Goal: Use online tool/utility: Utilize a website feature to perform a specific function

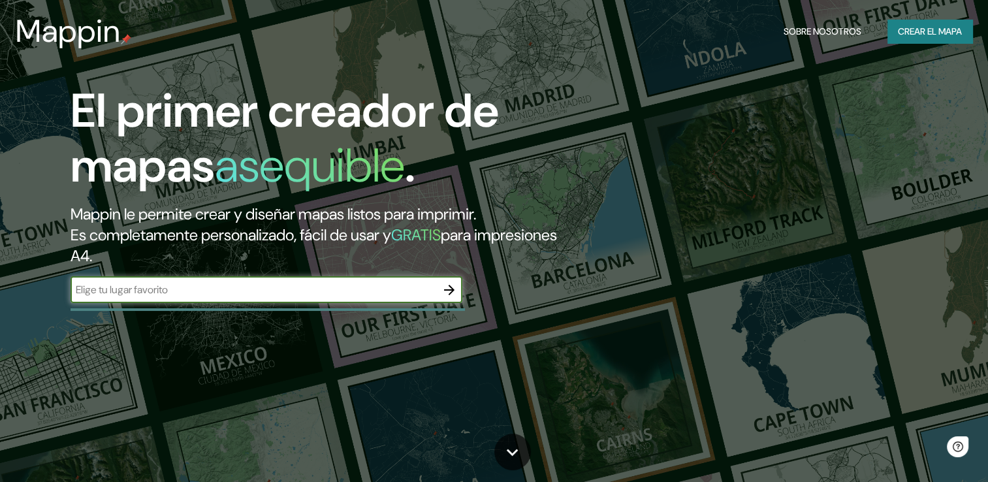
click at [239, 296] on input "text" at bounding box center [254, 289] width 366 height 15
type input "SAN [PERSON_NAME] POTOSI"
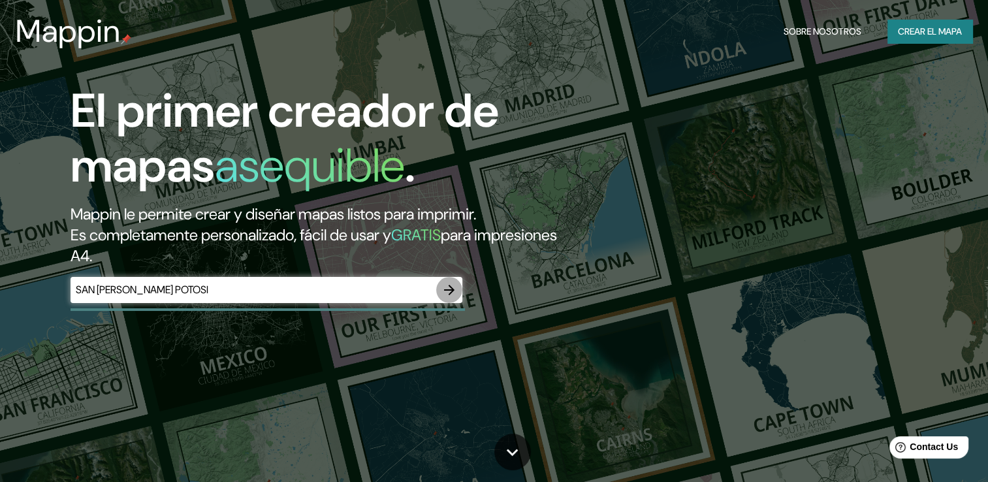
click at [451, 287] on icon "button" at bounding box center [449, 290] width 10 height 10
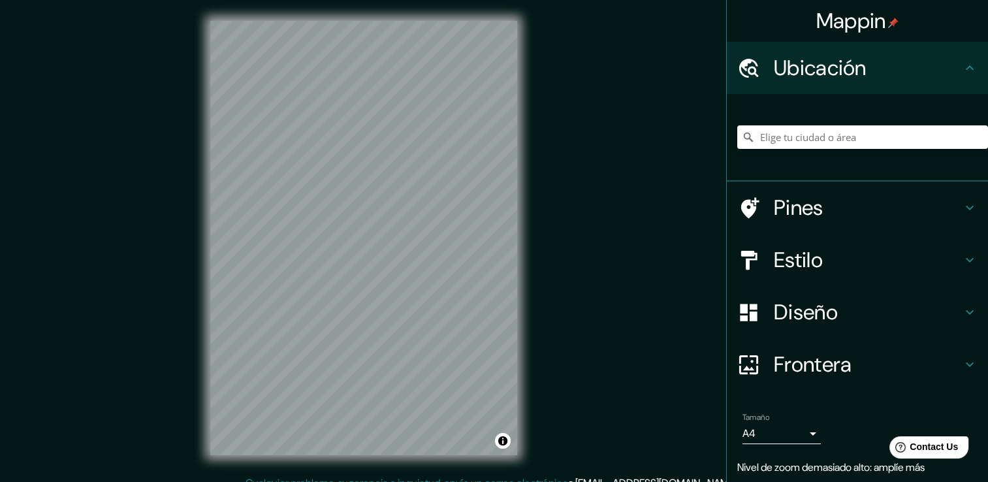
click at [533, 200] on div "© Mapbox © OpenStreetMap Improve this map" at bounding box center [363, 237] width 349 height 475
click at [530, 246] on div "© Mapbox © OpenStreetMap Improve this map" at bounding box center [363, 237] width 349 height 475
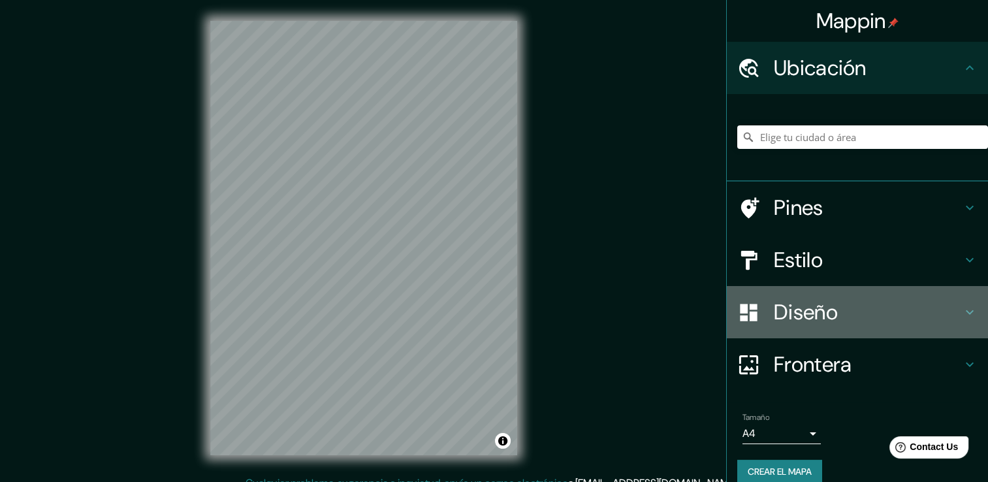
click at [962, 313] on icon at bounding box center [970, 312] width 16 height 16
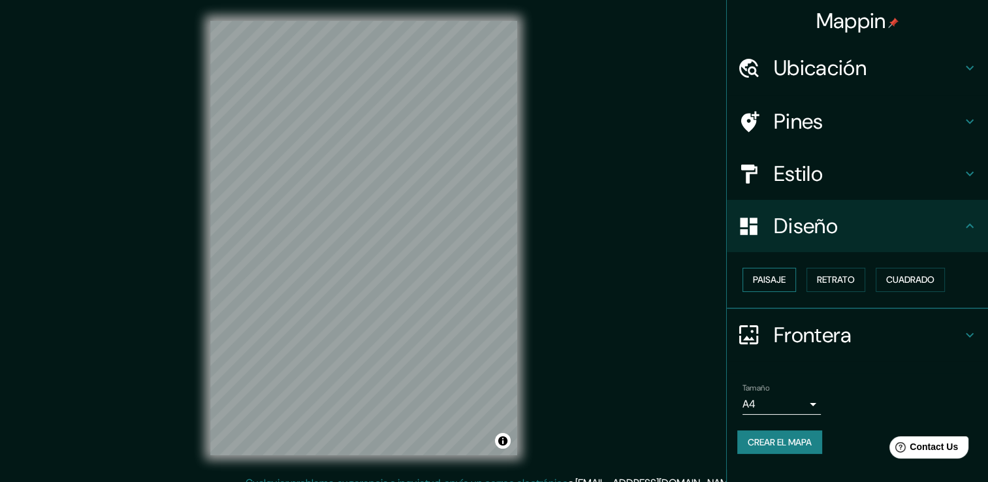
click at [773, 281] on font "Paisaje" at bounding box center [769, 280] width 33 height 16
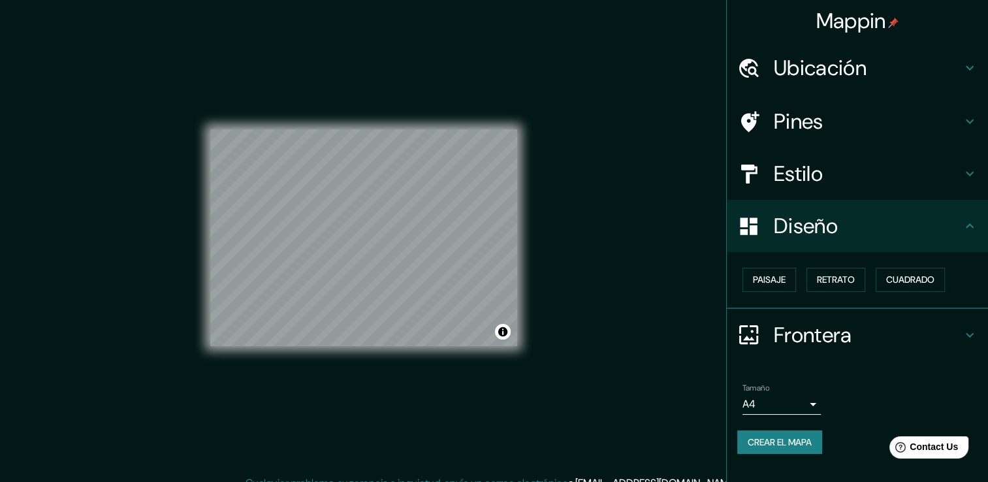
scroll to position [14, 0]
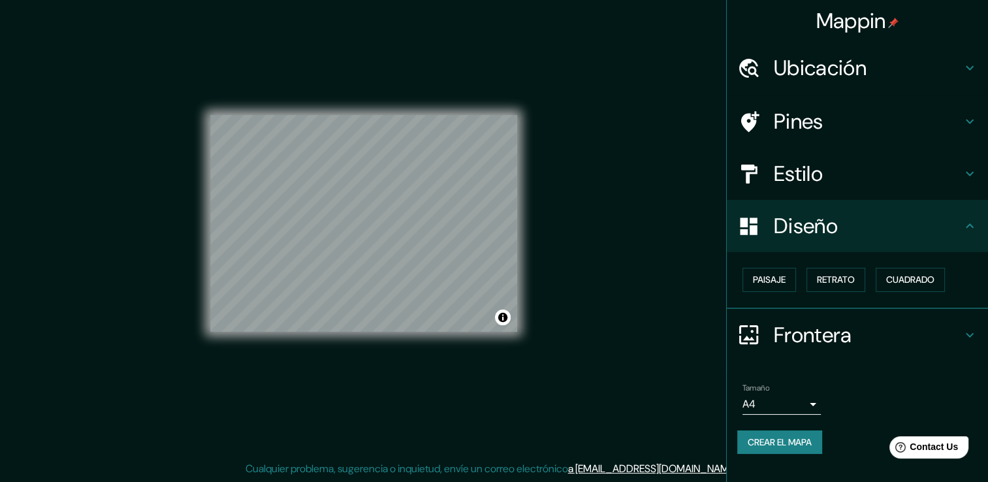
click at [967, 171] on icon at bounding box center [970, 174] width 16 height 16
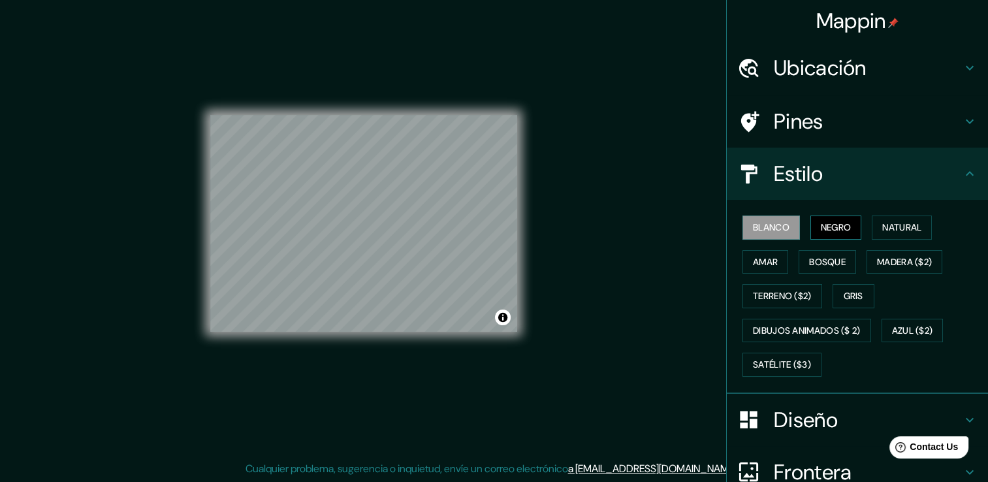
click at [841, 230] on font "Negro" at bounding box center [836, 227] width 31 height 16
click at [882, 228] on font "Natural" at bounding box center [901, 227] width 39 height 16
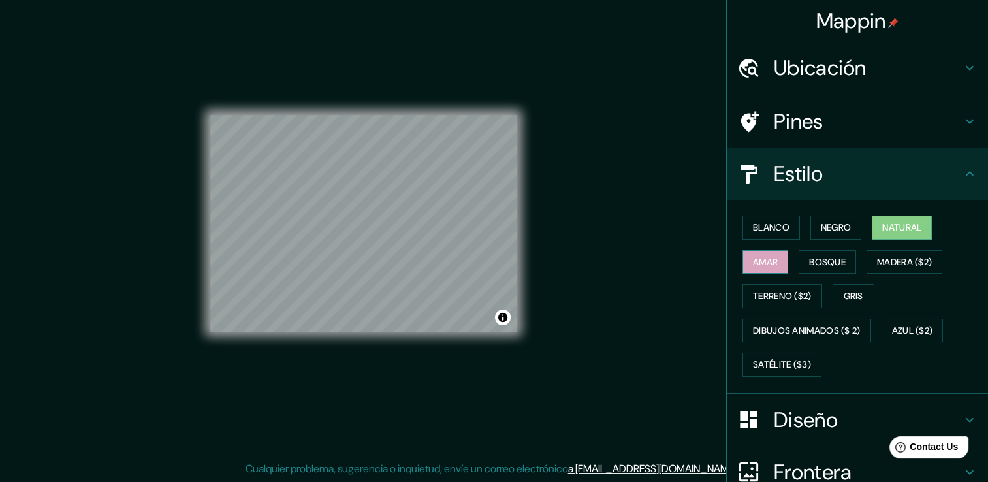
click at [753, 265] on font "Amar" at bounding box center [765, 262] width 25 height 16
click at [825, 256] on font "Bosque" at bounding box center [827, 262] width 37 height 16
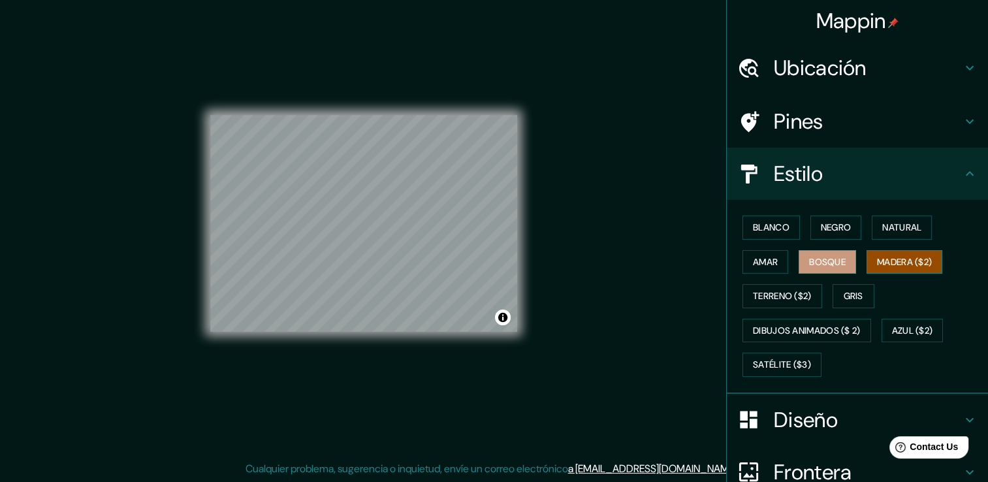
click at [886, 251] on button "Madera ($2)" at bounding box center [905, 262] width 76 height 24
click at [776, 294] on font "Terreno ($2)" at bounding box center [782, 296] width 59 height 16
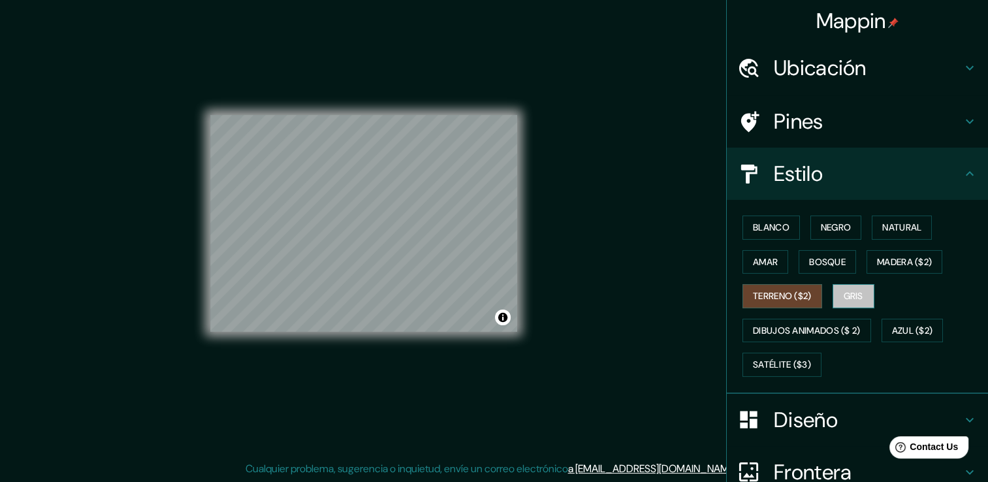
click at [844, 293] on font "Gris" at bounding box center [854, 296] width 20 height 16
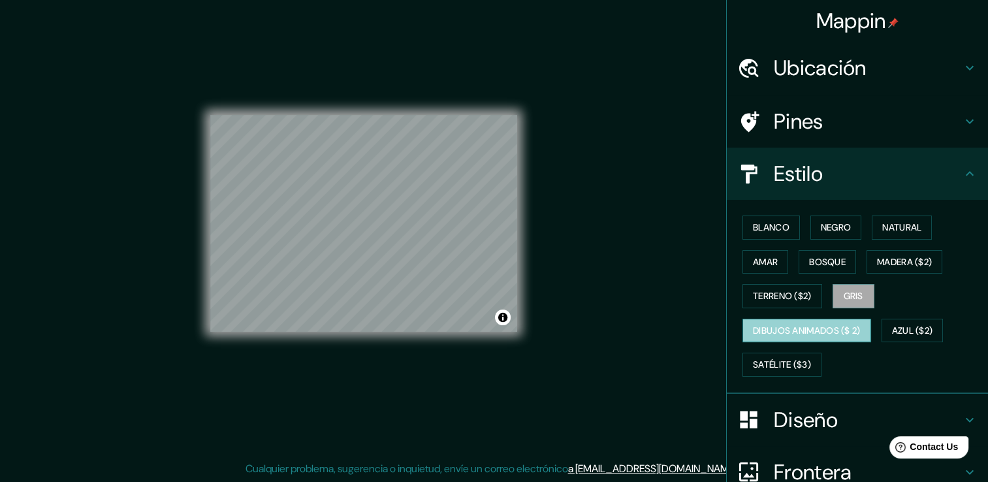
click at [776, 330] on font "Dibujos animados ($ 2)" at bounding box center [807, 331] width 108 height 16
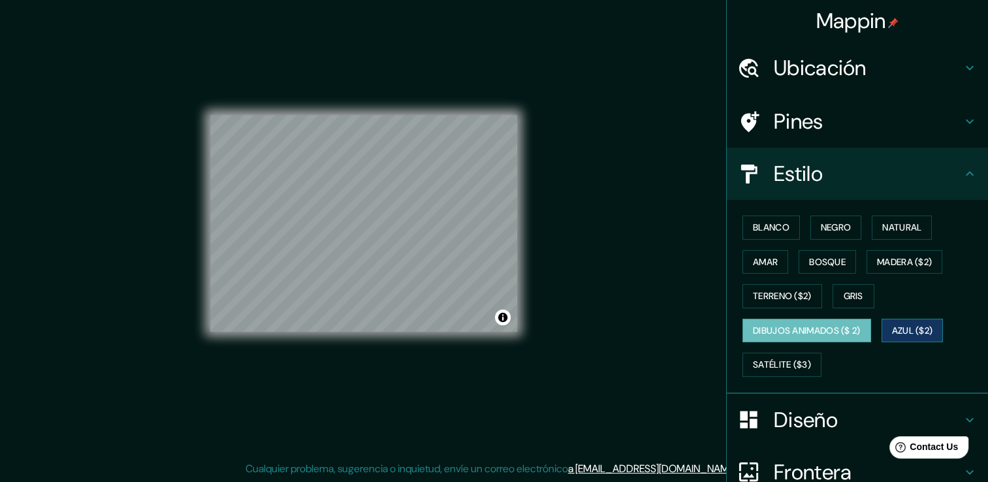
click at [892, 327] on font "Azul ($2)" at bounding box center [912, 331] width 41 height 16
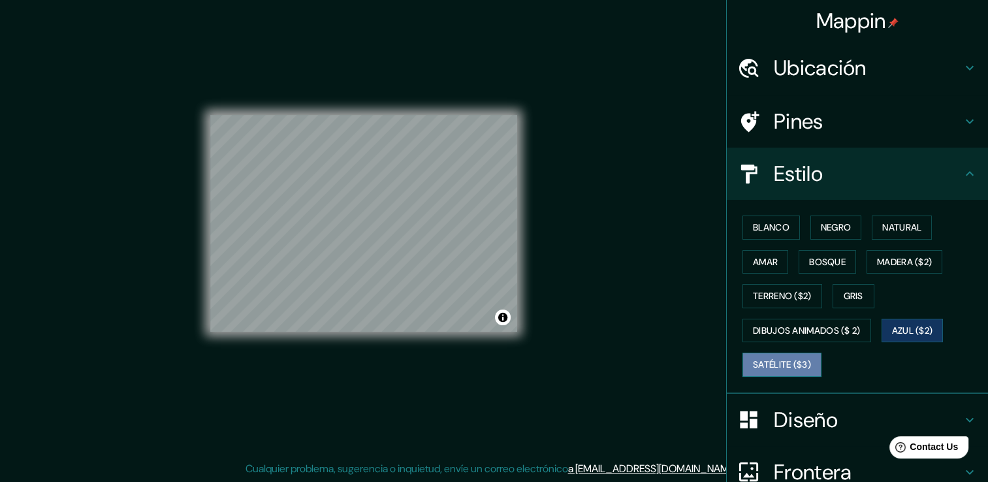
click at [763, 362] on font "Satélite ($3)" at bounding box center [782, 365] width 58 height 16
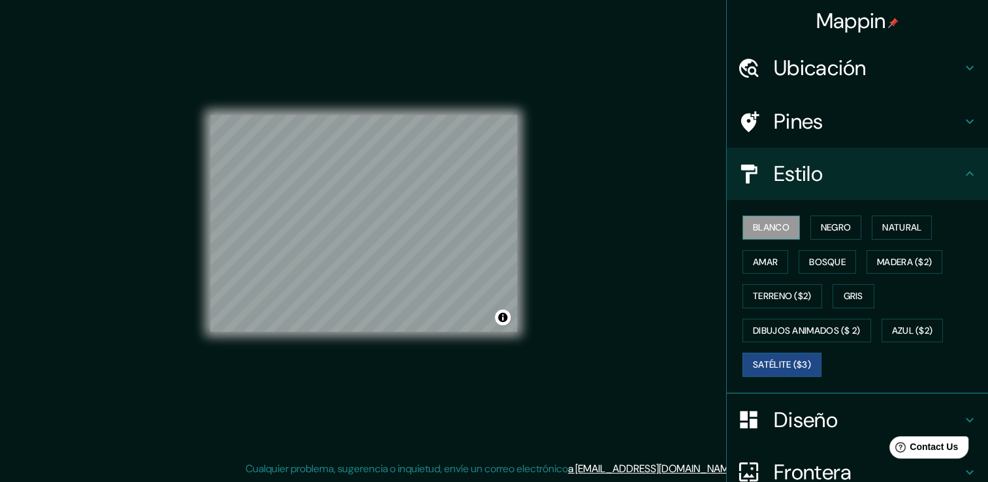
click at [758, 231] on font "Blanco" at bounding box center [771, 227] width 37 height 16
click at [827, 231] on font "Negro" at bounding box center [836, 227] width 31 height 16
click at [821, 232] on font "Negro" at bounding box center [836, 227] width 31 height 16
click at [829, 231] on font "Negro" at bounding box center [836, 227] width 31 height 16
click at [737, 270] on div "Blanco Negro Natural Amar Bosque Madera ($2) Terreno ($2) Gris Dibujos animados…" at bounding box center [862, 296] width 251 height 172
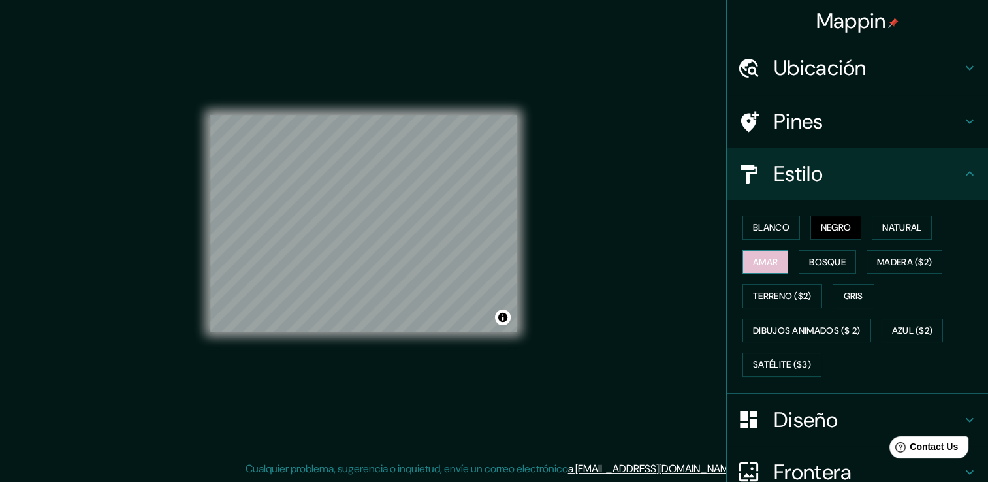
click at [753, 260] on font "Amar" at bounding box center [765, 262] width 25 height 16
click at [818, 262] on font "Bosque" at bounding box center [827, 262] width 37 height 16
click at [842, 224] on font "Negro" at bounding box center [836, 227] width 31 height 16
click at [895, 219] on font "Natural" at bounding box center [901, 227] width 39 height 16
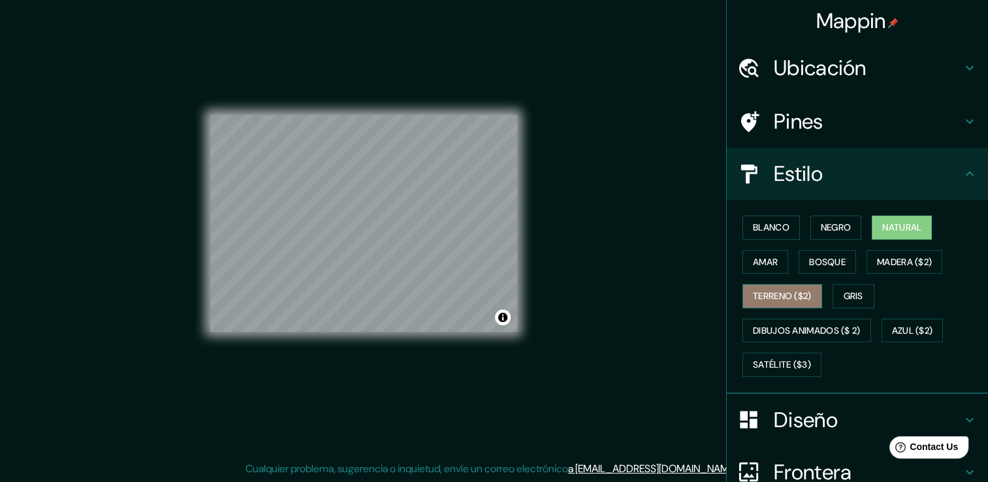
click at [763, 288] on font "Terreno ($2)" at bounding box center [782, 296] width 59 height 16
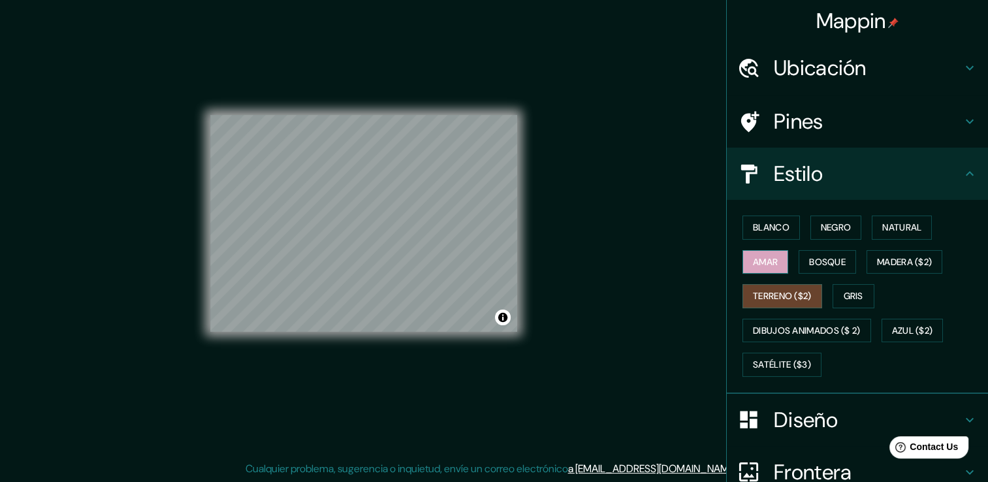
click at [753, 263] on font "Amar" at bounding box center [765, 262] width 25 height 16
click at [835, 292] on button "Gris" at bounding box center [854, 296] width 42 height 24
click at [782, 292] on font "Terreno ($2)" at bounding box center [782, 296] width 59 height 16
click at [830, 263] on font "Bosque" at bounding box center [827, 262] width 37 height 16
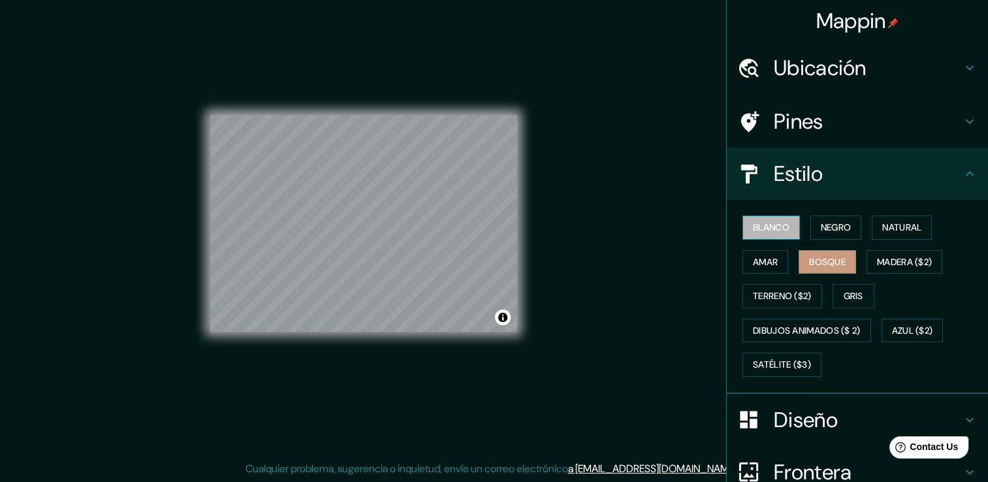
click at [766, 231] on font "Blanco" at bounding box center [771, 227] width 37 height 16
click at [822, 234] on font "Negro" at bounding box center [836, 227] width 31 height 16
click at [760, 219] on font "Blanco" at bounding box center [771, 227] width 37 height 16
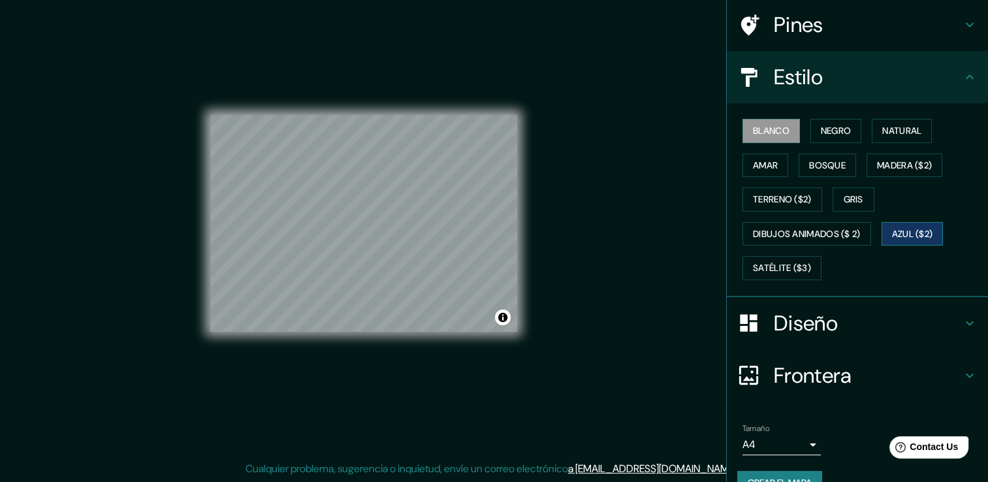
scroll to position [122, 0]
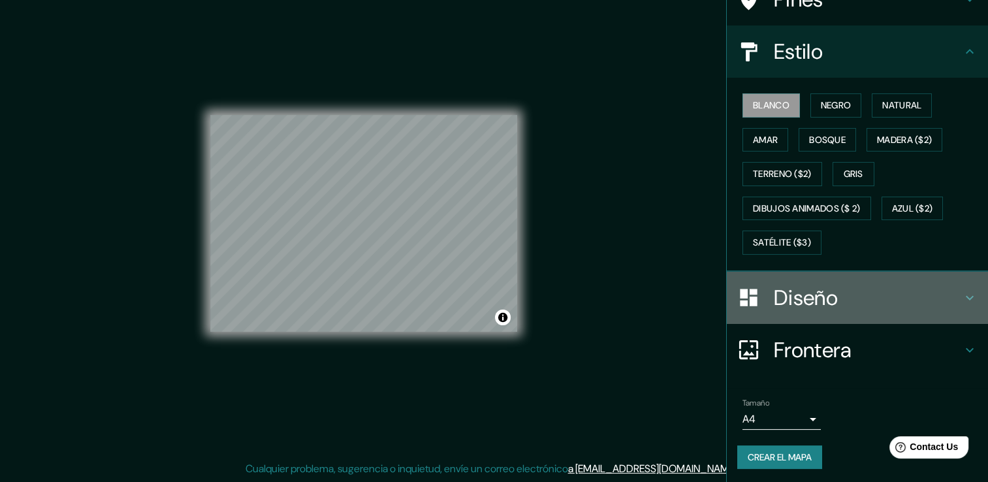
click at [962, 301] on icon at bounding box center [970, 298] width 16 height 16
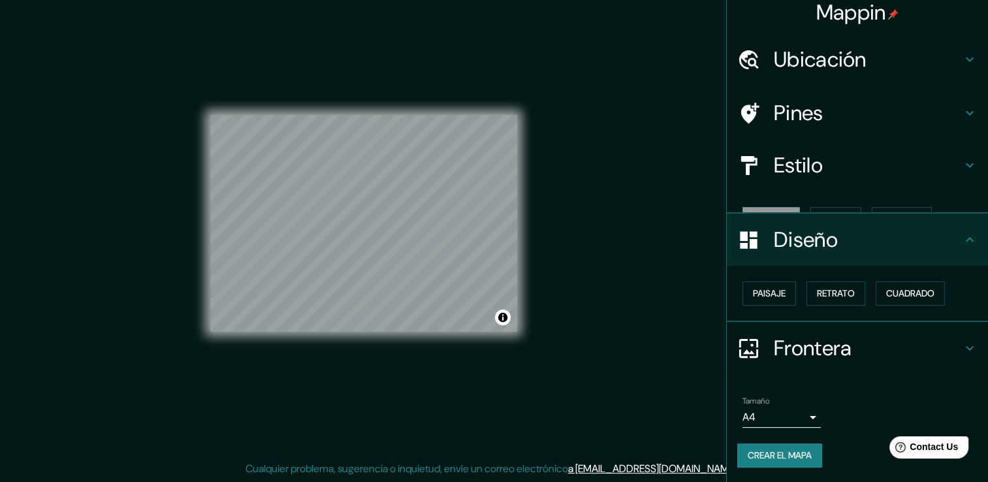
scroll to position [0, 0]
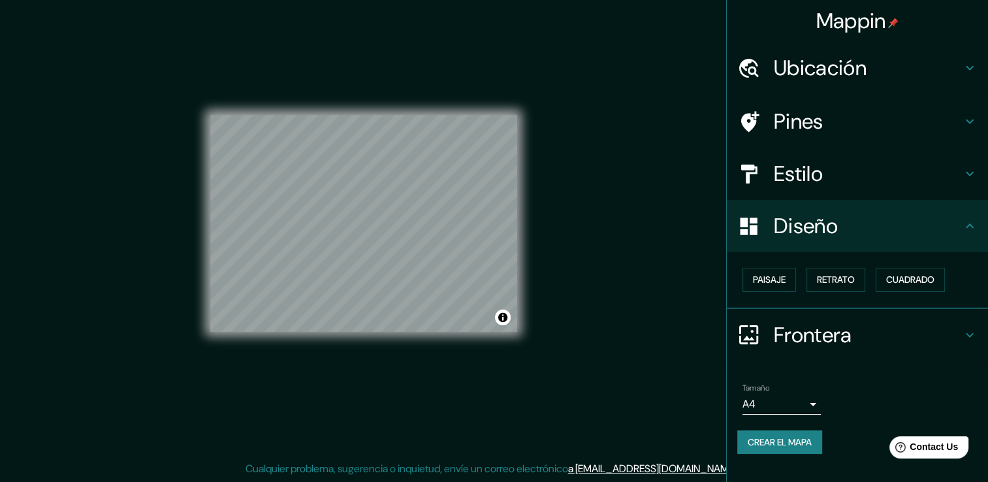
click at [968, 328] on icon at bounding box center [970, 335] width 16 height 16
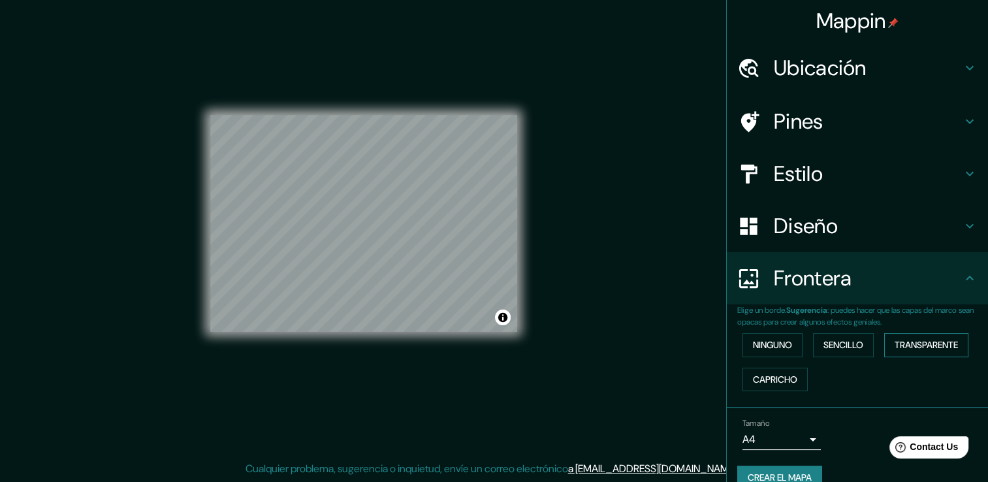
click at [938, 345] on font "Transparente" at bounding box center [926, 345] width 63 height 16
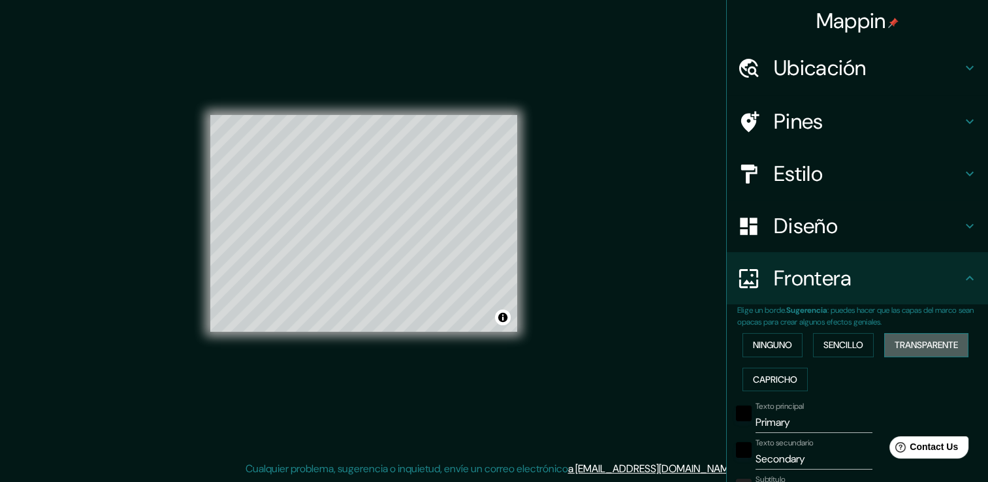
click at [938, 345] on font "Transparente" at bounding box center [926, 345] width 63 height 16
type input "226"
type input "38"
click at [845, 344] on font "Sencillo" at bounding box center [844, 345] width 40 height 16
click at [765, 342] on font "Ninguno" at bounding box center [772, 345] width 39 height 16
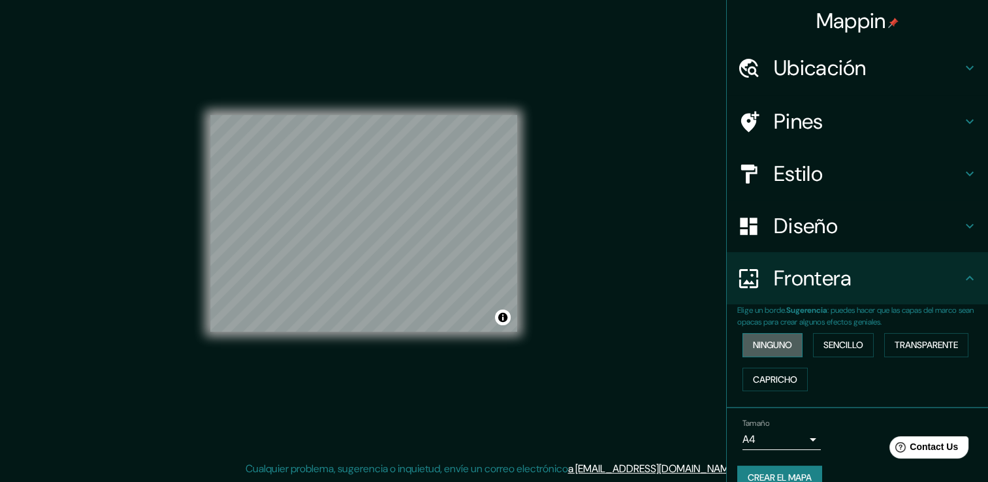
click at [768, 347] on font "Ninguno" at bounding box center [772, 345] width 39 height 16
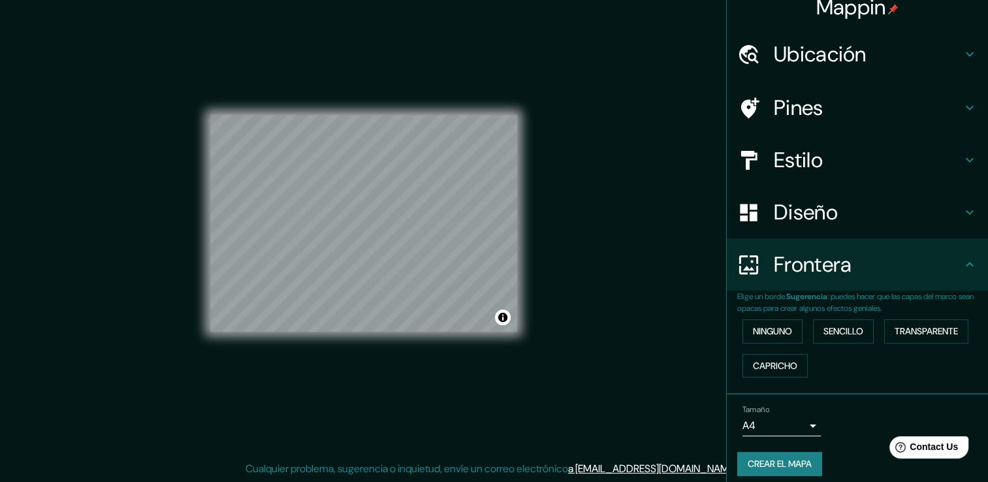
scroll to position [22, 0]
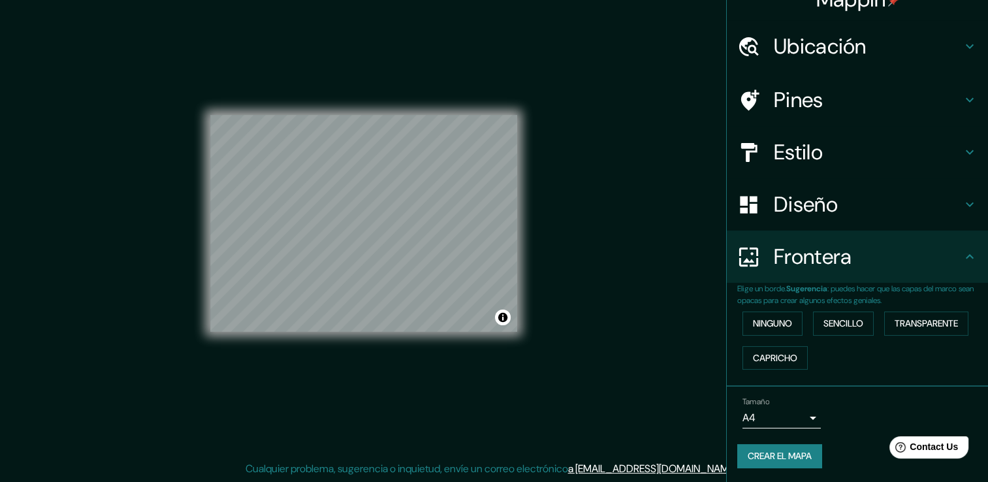
click at [792, 458] on font "Crear el mapa" at bounding box center [780, 456] width 64 height 16
click at [786, 458] on font "Crear el mapa" at bounding box center [780, 456] width 64 height 16
click at [782, 458] on font "Crear el mapa" at bounding box center [780, 456] width 64 height 16
click at [763, 450] on font "Crear el mapa" at bounding box center [780, 456] width 64 height 16
click at [799, 412] on body "Mappin Ubicación Pines Estilo Diseño Frontera Elige un borde. Sugerencia : pued…" at bounding box center [494, 227] width 988 height 482
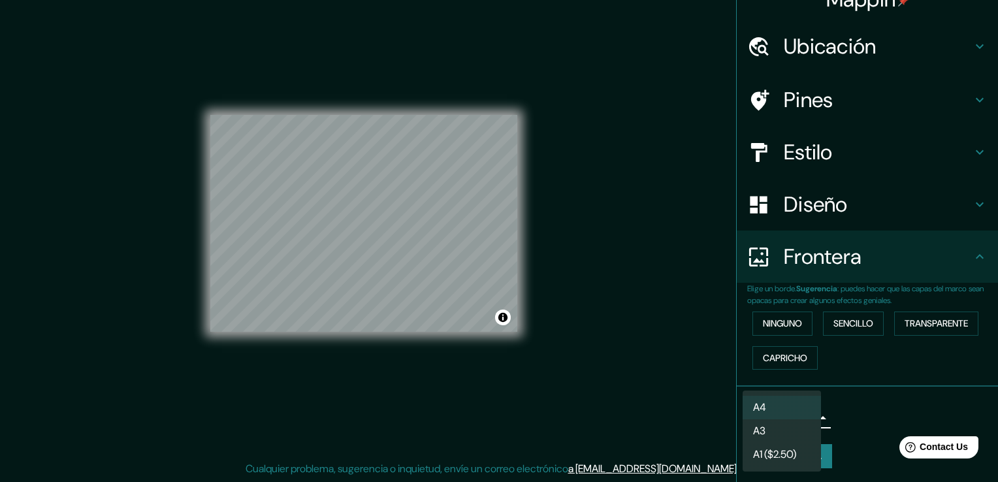
click at [792, 430] on li "A3" at bounding box center [782, 431] width 78 height 24
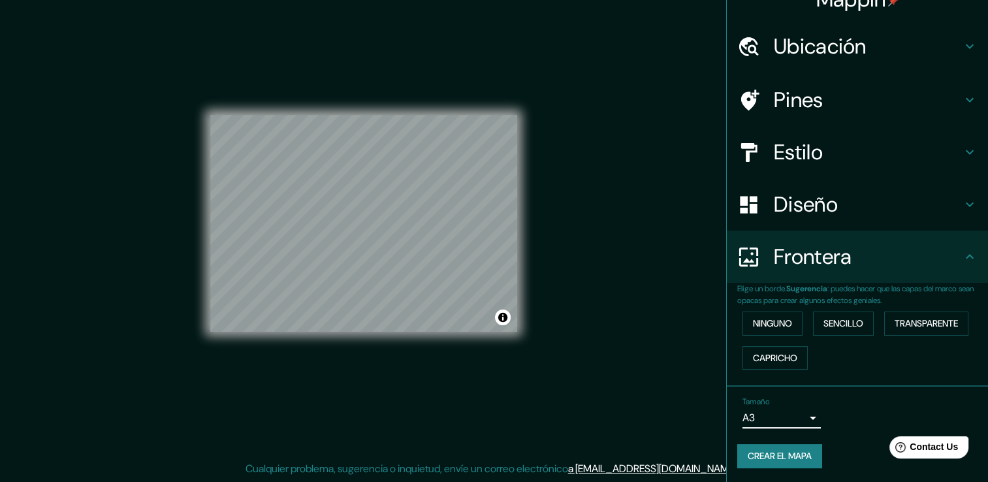
click at [802, 419] on body "Mappin Ubicación Pines Estilo Diseño Frontera Elige un borde. Sugerencia : pued…" at bounding box center [494, 227] width 988 height 482
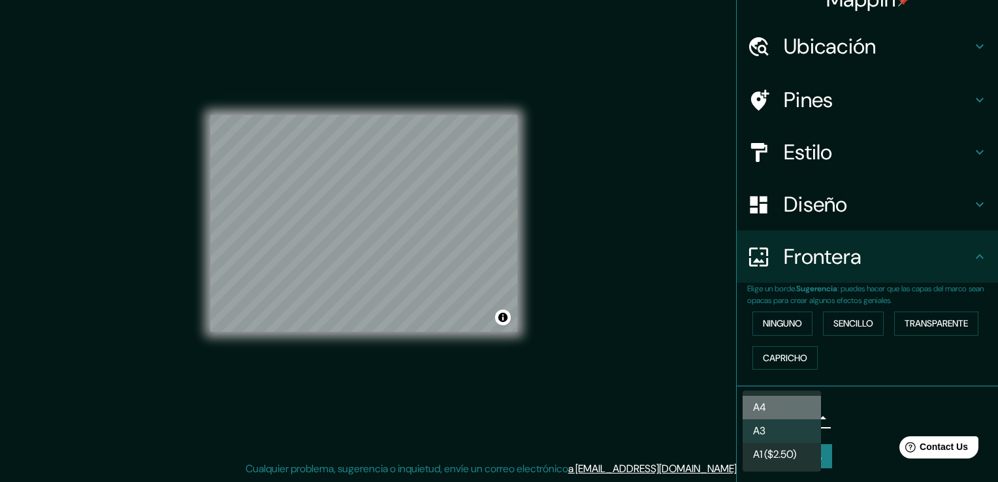
click at [788, 406] on li "A4" at bounding box center [782, 408] width 78 height 24
type input "single"
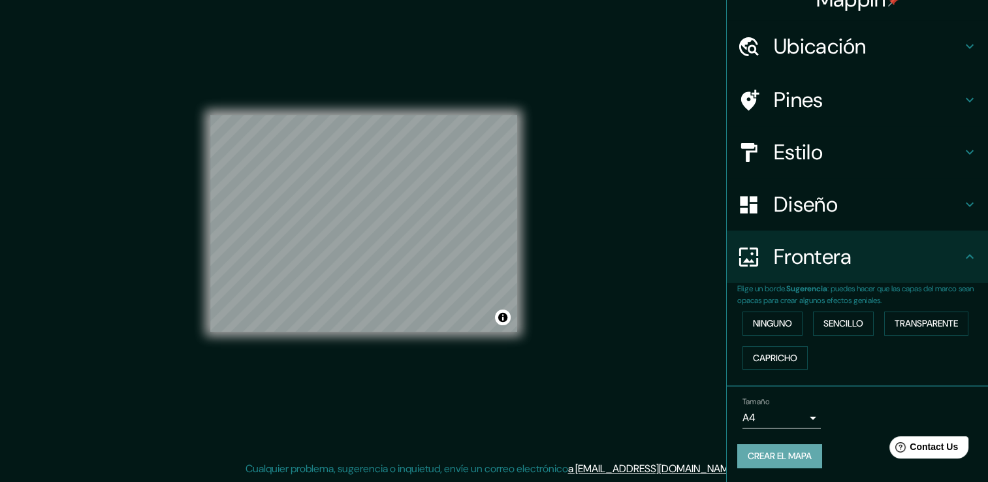
click at [784, 461] on font "Crear el mapa" at bounding box center [780, 456] width 64 height 16
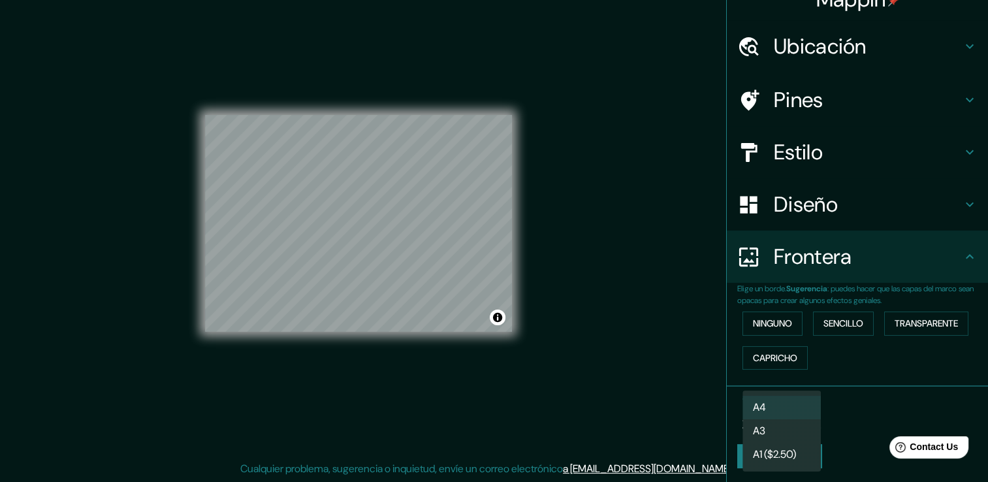
click at [771, 420] on body "Mappin Ubicación Pines Estilo Diseño Frontera Elige un borde. Sugerencia : pued…" at bounding box center [494, 227] width 988 height 482
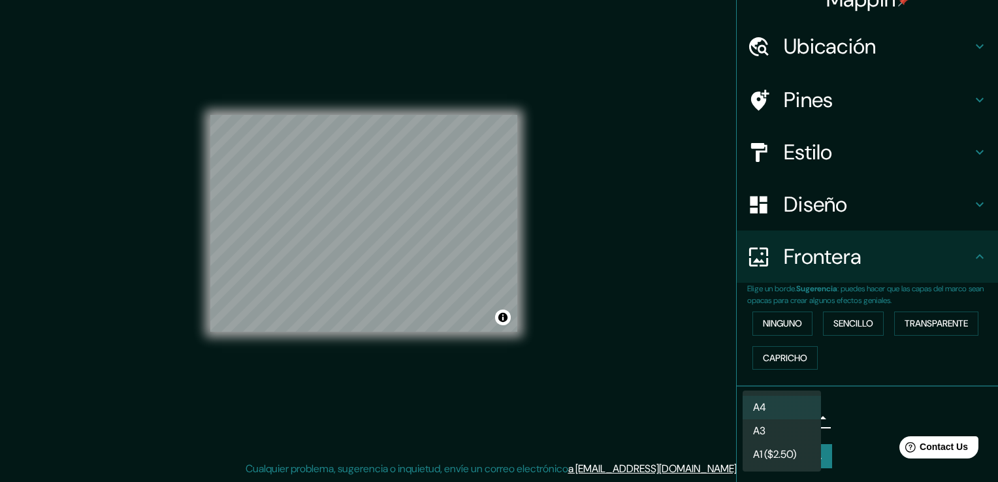
click at [768, 410] on li "A4" at bounding box center [782, 408] width 78 height 24
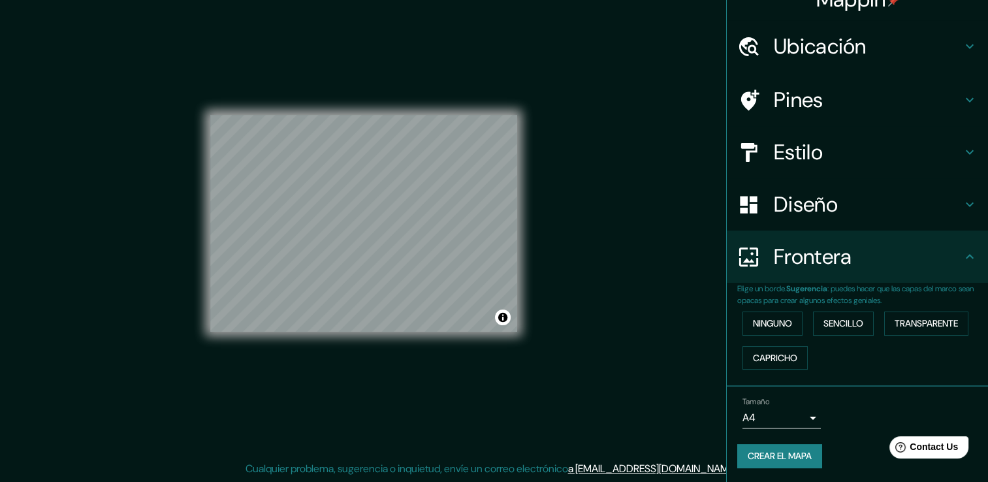
click at [599, 234] on div "Mappin Ubicación Pines Estilo Diseño Frontera Elige un borde. Sugerencia : pued…" at bounding box center [494, 234] width 988 height 496
